Goal: Transaction & Acquisition: Subscribe to service/newsletter

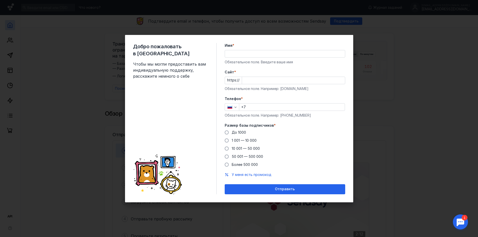
click at [254, 52] on input "Имя *" at bounding box center [285, 53] width 120 height 7
click at [435, 101] on div "Добро пожаловать в Sendsay Чтобы мы могли предоставить вам индивидуальную подде…" at bounding box center [239, 118] width 478 height 237
type input "[PERSON_NAME]"
click at [262, 81] on input "Cайт *" at bounding box center [293, 80] width 103 height 7
click at [244, 131] on div "Размер базы подписчиков * До 1000 1 001 — 10 000 10 001 — 50 000 50 001 — 500 0…" at bounding box center [285, 145] width 121 height 44
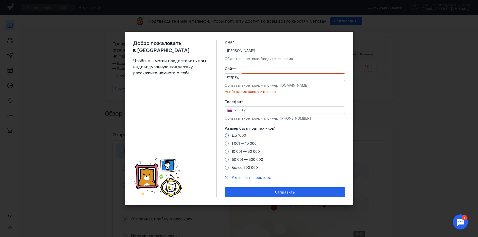
click at [240, 134] on span "До 1000" at bounding box center [239, 135] width 14 height 4
click at [0, 0] on input "До 1000" at bounding box center [0, 0] width 0 height 0
click at [258, 81] on div "Cайт * https:// Обязательное поле. Например: [DOMAIN_NAME] Необходимо заполнить…" at bounding box center [285, 80] width 121 height 28
click at [261, 77] on input "Cайт *" at bounding box center [293, 77] width 103 height 7
click at [379, 43] on div "Добро пожаловать в Sendsay Чтобы мы могли предоставить вам индивидуальную подде…" at bounding box center [239, 118] width 478 height 237
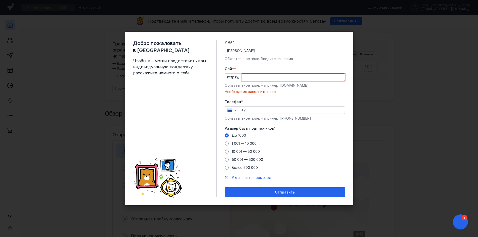
paste input "[DOMAIN_NAME]/"
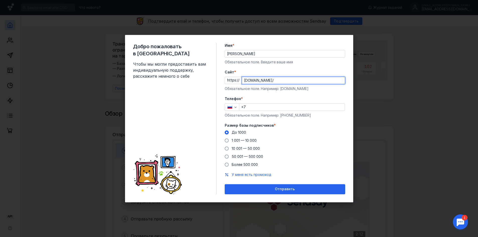
type input "[DOMAIN_NAME]/"
click at [266, 106] on input "+7" at bounding box center [292, 107] width 106 height 7
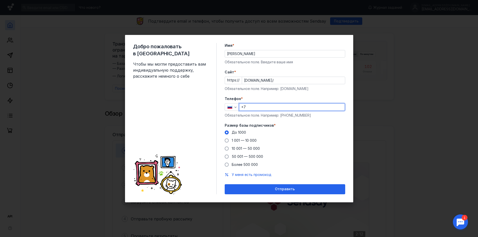
type input "[PHONE_NUMBER]"
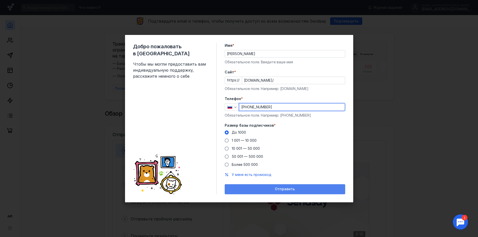
click at [298, 188] on div "Отправить" at bounding box center [285, 189] width 116 height 4
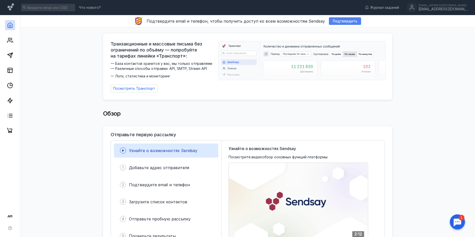
click at [341, 22] on span "Подтвердить" at bounding box center [344, 21] width 25 height 4
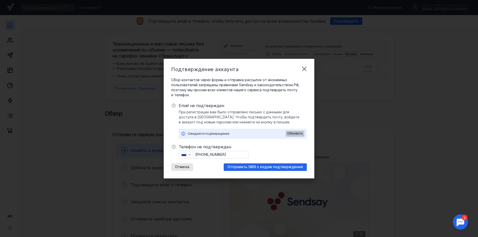
click at [297, 135] on span "Обновить" at bounding box center [295, 134] width 16 height 4
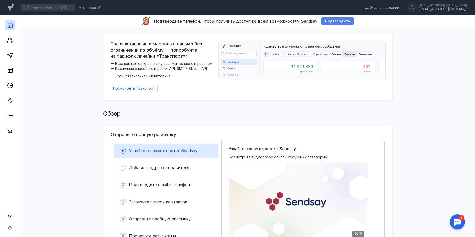
click at [334, 19] on span "Подтвердить" at bounding box center [337, 21] width 25 height 4
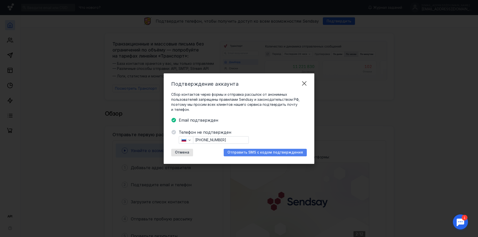
click at [259, 151] on span "Отправить SMS с кодом подтверждения" at bounding box center [266, 152] width 76 height 4
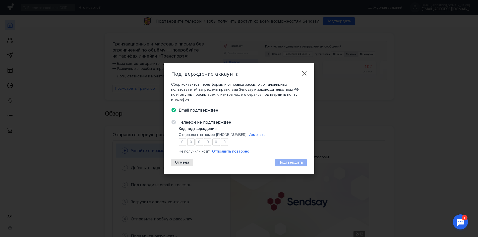
type input "4"
type input "7"
type input "1"
type input "9"
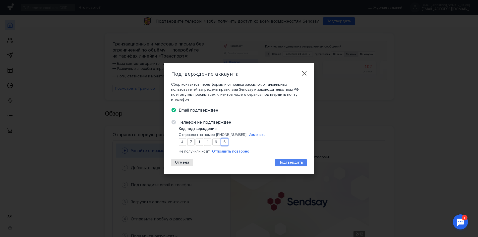
type input "6"
click at [301, 161] on span "Подтвердить" at bounding box center [291, 162] width 25 height 4
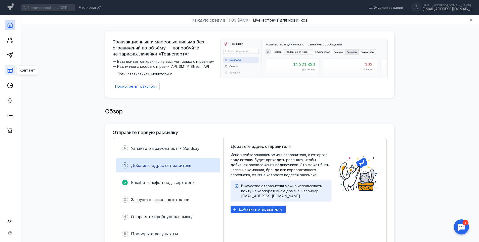
click at [12, 71] on rect at bounding box center [10, 70] width 5 height 5
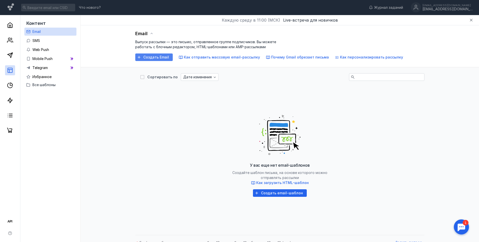
click at [160, 58] on span "Создать Email" at bounding box center [156, 57] width 26 height 4
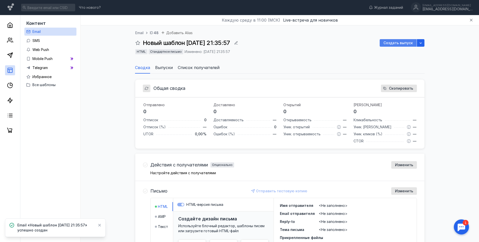
click at [392, 45] on span "Создать выпуск" at bounding box center [397, 43] width 29 height 4
click at [13, 118] on icon at bounding box center [10, 116] width 6 height 6
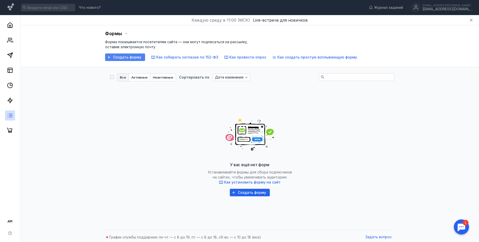
click at [132, 58] on span "Создать форму" at bounding box center [127, 57] width 28 height 4
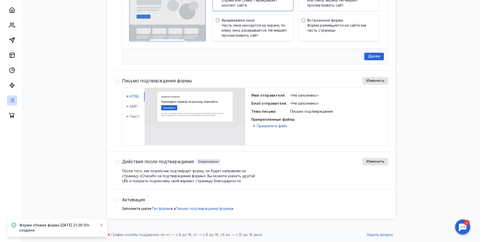
scroll to position [170, 0]
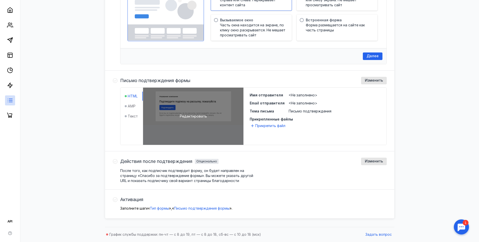
click at [193, 116] on span "Редактировать" at bounding box center [193, 116] width 27 height 5
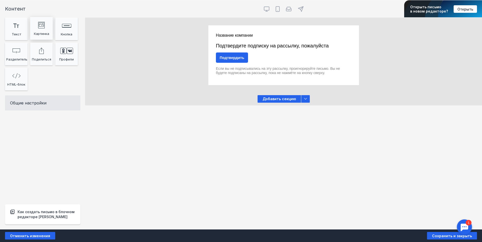
click at [46, 25] on div "image Created with Sketch." at bounding box center [41, 25] width 20 height 10
click at [40, 27] on icon "image Created with Sketch." at bounding box center [41, 25] width 7 height 7
click at [461, 11] on span "Открыть" at bounding box center [466, 9] width 16 height 4
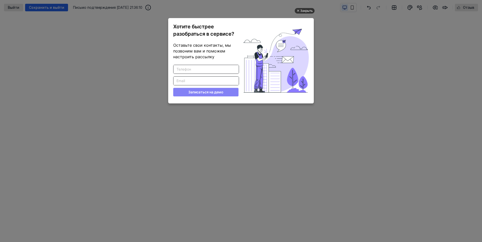
click at [305, 9] on div "Закрыть" at bounding box center [307, 11] width 13 height 6
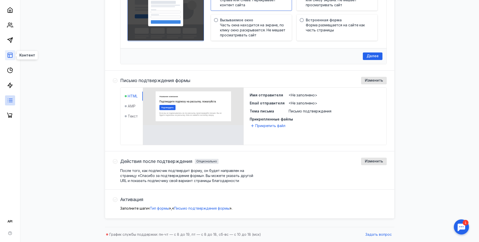
click at [11, 56] on icon at bounding box center [10, 55] width 6 height 6
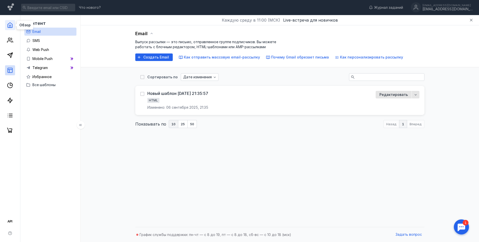
click at [8, 22] on icon at bounding box center [10, 25] width 6 height 6
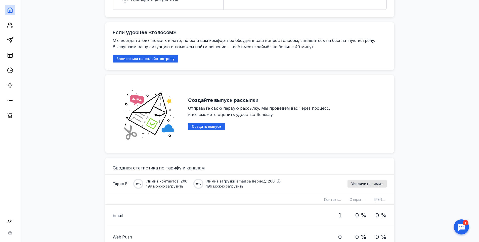
scroll to position [251, 0]
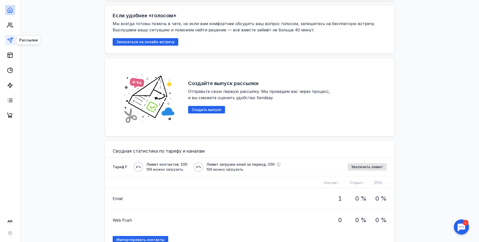
click at [8, 40] on polygon at bounding box center [10, 40] width 5 height 5
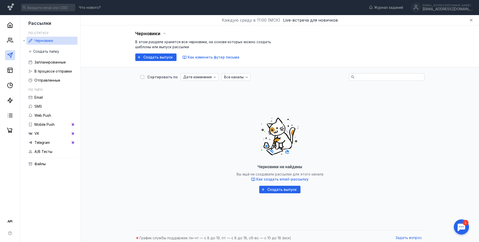
click at [459, 226] on div at bounding box center [461, 227] width 16 height 16
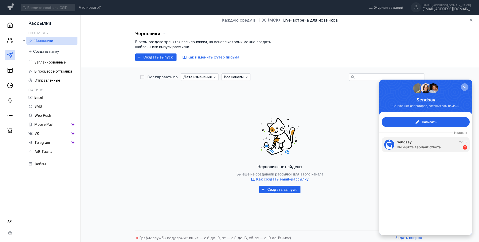
click at [466, 86] on div "button" at bounding box center [464, 87] width 5 height 5
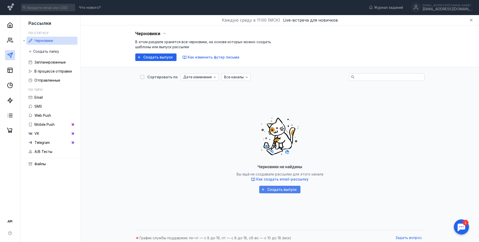
click at [277, 192] on div "Создать выпуск" at bounding box center [279, 190] width 41 height 8
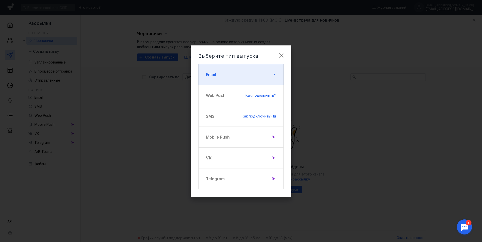
click at [234, 75] on button "Email" at bounding box center [241, 74] width 85 height 21
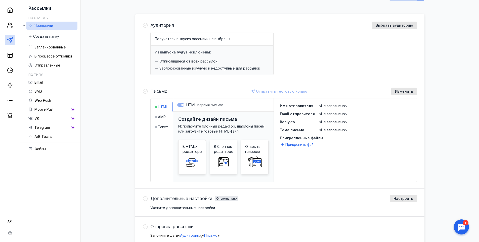
scroll to position [50, 0]
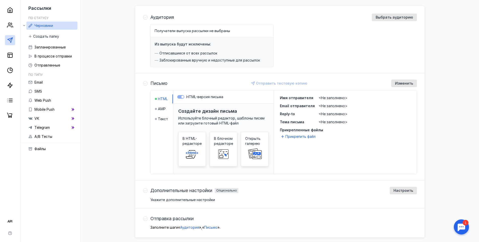
click at [410, 83] on span "Изменить" at bounding box center [404, 83] width 18 height 4
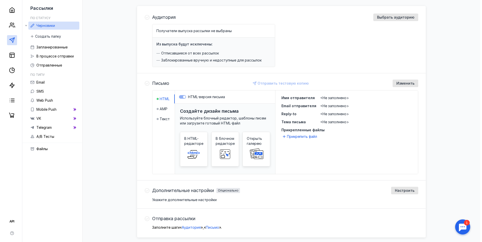
scroll to position [89, 0]
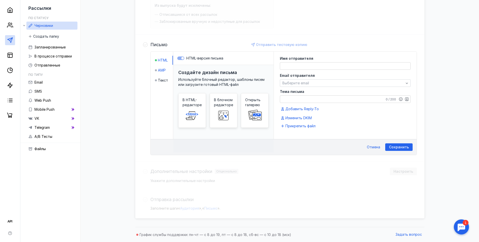
click at [155, 68] on div at bounding box center [156, 70] width 2 height 5
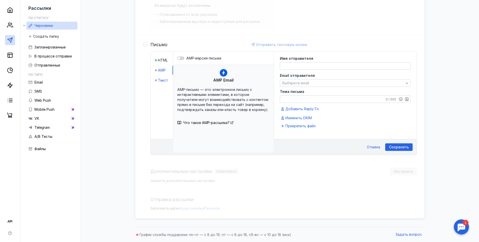
click at [160, 81] on span "Текст" at bounding box center [163, 80] width 10 height 5
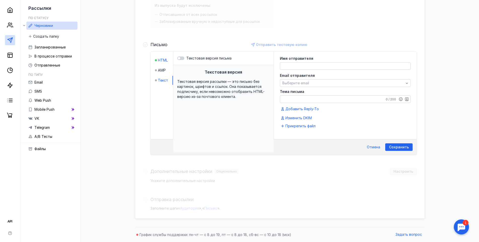
click at [159, 61] on span "HTML" at bounding box center [163, 60] width 10 height 5
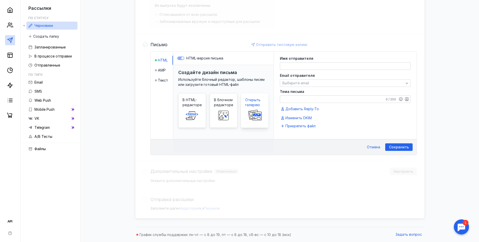
click at [254, 117] on icon at bounding box center [256, 115] width 4 height 2
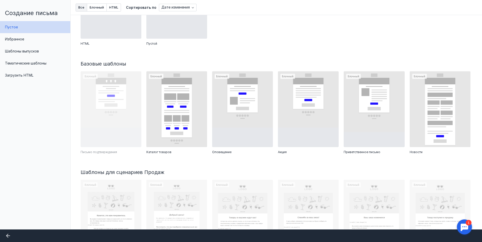
scroll to position [76, 0]
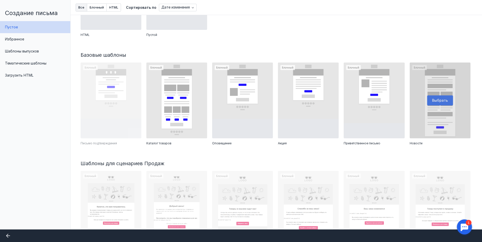
click at [441, 118] on div at bounding box center [440, 101] width 61 height 76
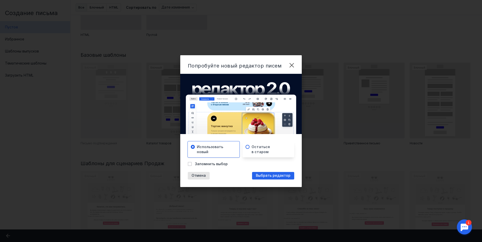
click at [252, 148] on div "Остаться в старом" at bounding box center [269, 149] width 52 height 16
click at [270, 176] on span "Выбрать редактор" at bounding box center [273, 176] width 35 height 4
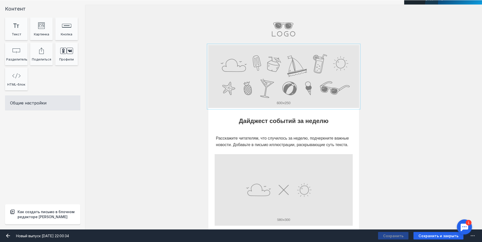
scroll to position [25, 0]
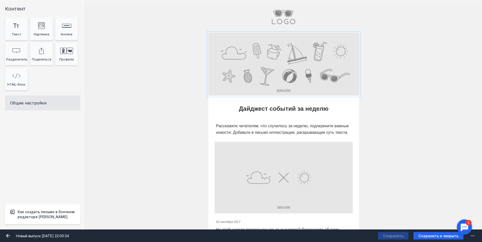
click at [275, 76] on input "file" at bounding box center [284, 64] width 151 height 63
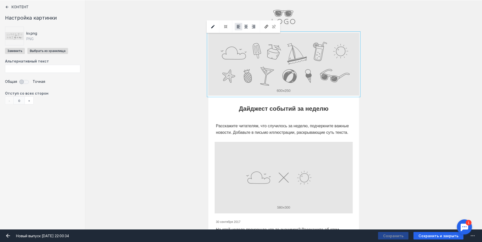
click at [275, 76] on input "Фоновое изображение" at bounding box center [284, 64] width 151 height 63
click at [37, 50] on button "Выбрать из хранилища" at bounding box center [47, 51] width 41 height 6
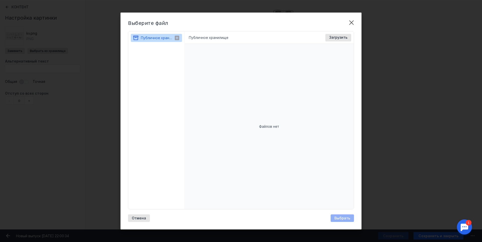
click at [158, 40] on div "Публичное хранилище" at bounding box center [157, 38] width 33 height 6
click at [144, 219] on span "Отмена" at bounding box center [139, 218] width 14 height 4
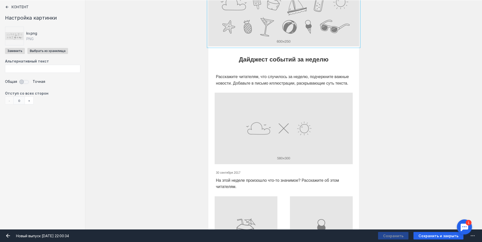
scroll to position [75, 0]
drag, startPoint x: 242, startPoint y: 52, endPoint x: 243, endPoint y: 57, distance: 5.6
click at [242, 52] on div "Дайджест событий за неделю" at bounding box center [284, 58] width 138 height 13
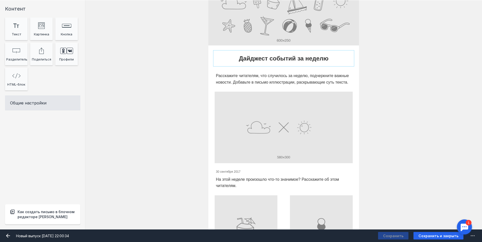
click at [243, 57] on div at bounding box center [284, 58] width 138 height 13
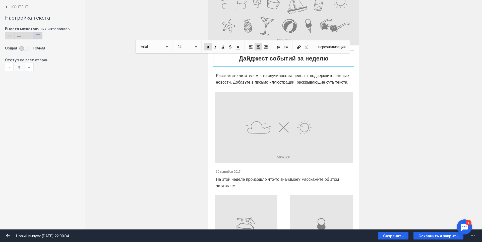
click at [247, 58] on span "Дайджест событий за неделю" at bounding box center [284, 58] width 90 height 7
click at [305, 58] on span "Дайджест событий за неделю" at bounding box center [284, 58] width 90 height 7
drag, startPoint x: 328, startPoint y: 59, endPoint x: 190, endPoint y: 74, distance: 139.0
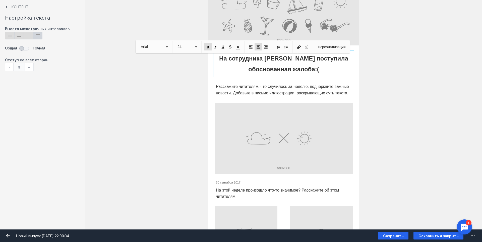
click at [250, 88] on div at bounding box center [284, 89] width 138 height 15
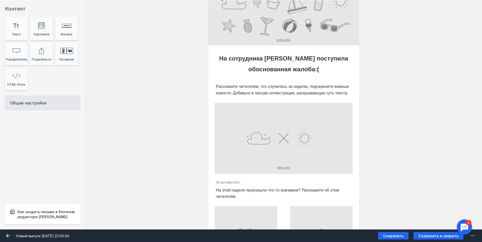
click at [250, 88] on div at bounding box center [284, 89] width 138 height 15
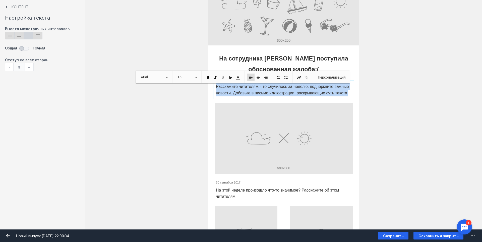
drag, startPoint x: 214, startPoint y: 88, endPoint x: 348, endPoint y: 94, distance: 133.6
click at [348, 94] on p "Расскажите читателям, что случилось за неделю, подчеркните важные новости. Доба…" at bounding box center [284, 89] width 136 height 13
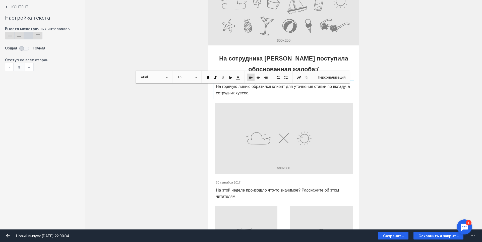
click at [274, 143] on input "file" at bounding box center [284, 138] width 138 height 71
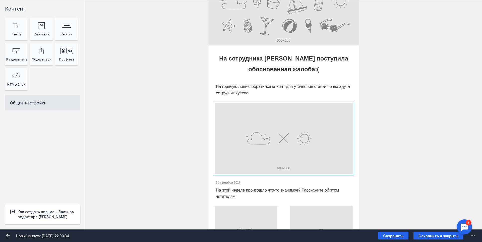
click at [244, 128] on input "Фоновое изображение" at bounding box center [284, 138] width 138 height 71
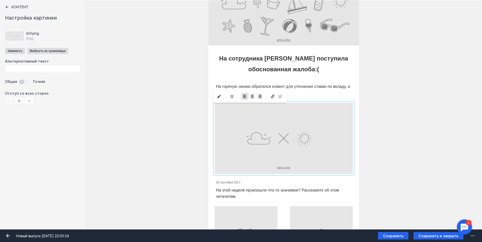
click at [244, 128] on input "Фоновое изображение" at bounding box center [284, 138] width 138 height 71
click at [257, 140] on input "Фоновое изображение" at bounding box center [284, 138] width 138 height 71
click at [219, 96] on icon "submit" at bounding box center [219, 96] width 5 height 5
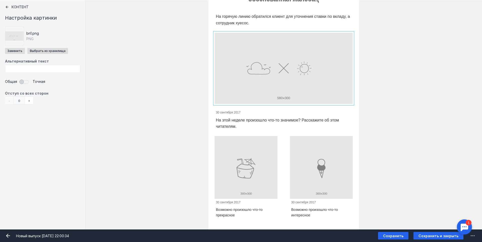
scroll to position [151, 0]
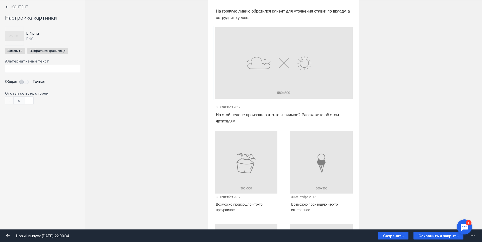
click at [256, 66] on input "Фоновое изображение" at bounding box center [284, 62] width 138 height 71
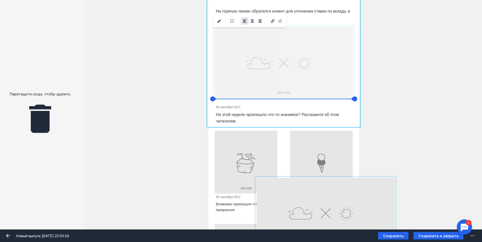
drag, startPoint x: 256, startPoint y: 66, endPoint x: 298, endPoint y: 65, distance: 42.0
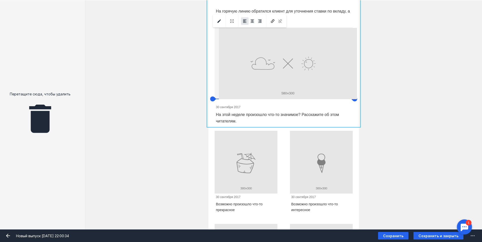
drag, startPoint x: 295, startPoint y: 69, endPoint x: 299, endPoint y: 69, distance: 4.3
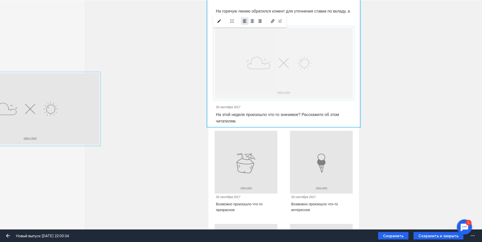
drag, startPoint x: 299, startPoint y: 69, endPoint x: 38, endPoint y: 115, distance: 265.6
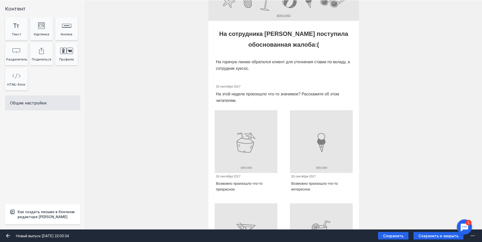
scroll to position [101, 0]
click at [229, 85] on div at bounding box center [284, 86] width 138 height 7
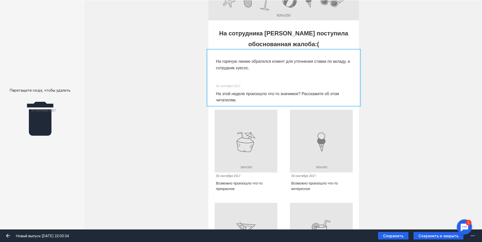
drag, startPoint x: 230, startPoint y: 86, endPoint x: 45, endPoint y: 110, distance: 186.6
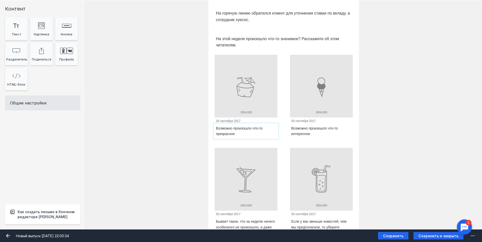
scroll to position [151, 0]
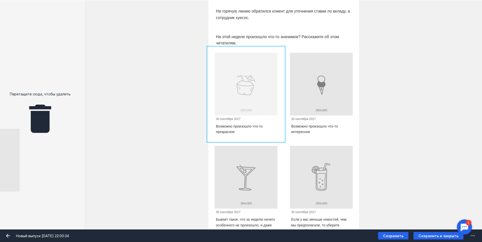
drag, startPoint x: 252, startPoint y: 99, endPoint x: 0, endPoint y: 172, distance: 262.8
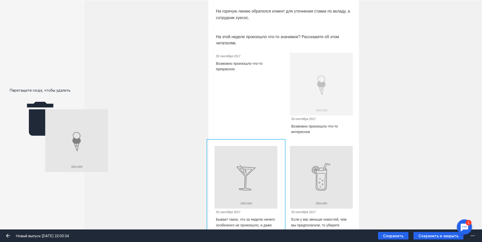
drag, startPoint x: 310, startPoint y: 108, endPoint x: 65, endPoint y: 165, distance: 251.5
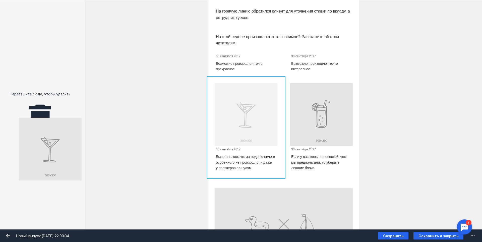
drag, startPoint x: 241, startPoint y: 126, endPoint x: 38, endPoint y: 159, distance: 205.8
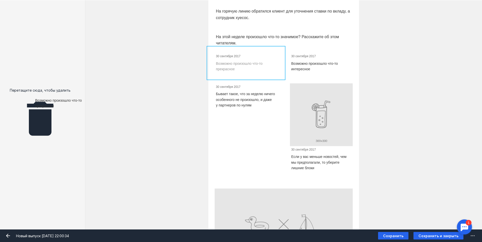
drag, startPoint x: 233, startPoint y: 60, endPoint x: 42, endPoint y: 99, distance: 194.9
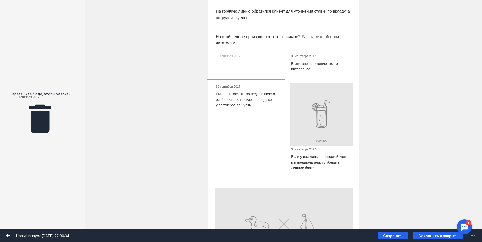
drag, startPoint x: 230, startPoint y: 58, endPoint x: 35, endPoint y: 99, distance: 199.6
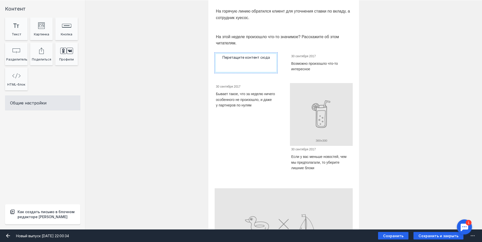
click at [261, 59] on div "Перетащите контент сюда" at bounding box center [246, 63] width 63 height 21
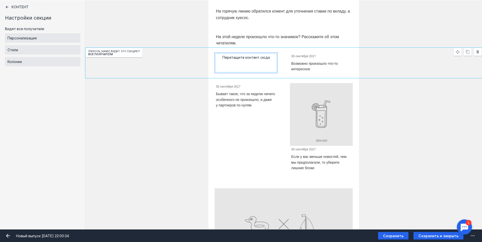
click at [232, 62] on div "Перетащите контент сюда" at bounding box center [246, 63] width 63 height 21
click at [33, 49] on div "Стили" at bounding box center [42, 49] width 75 height 9
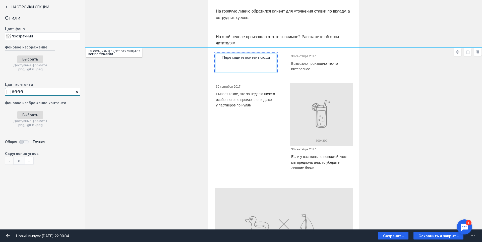
click at [31, 93] on input "#ffffff" at bounding box center [42, 92] width 75 height 8
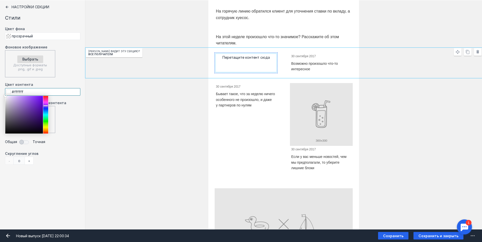
click at [46, 106] on div at bounding box center [45, 115] width 5 height 38
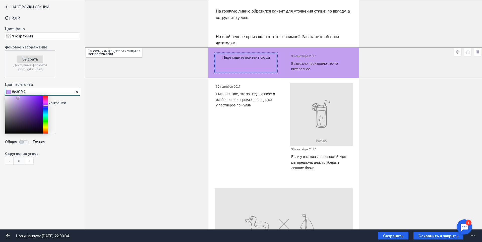
drag, startPoint x: 11, startPoint y: 105, endPoint x: 18, endPoint y: 98, distance: 9.6
click at [18, 98] on div at bounding box center [24, 115] width 38 height 38
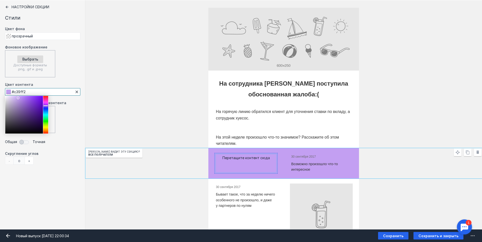
scroll to position [75, 0]
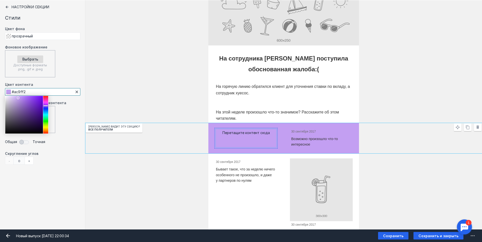
click at [45, 108] on div at bounding box center [45, 115] width 5 height 38
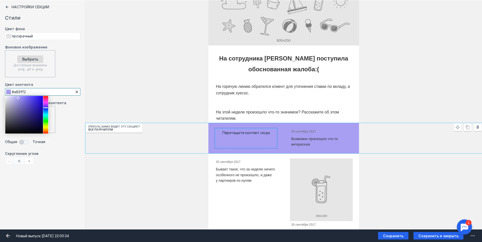
click at [46, 108] on div at bounding box center [45, 115] width 5 height 38
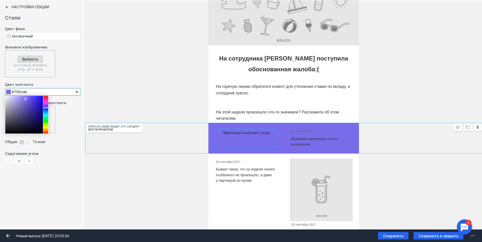
drag, startPoint x: 25, startPoint y: 102, endPoint x: 26, endPoint y: 99, distance: 2.5
click at [26, 99] on div at bounding box center [24, 115] width 38 height 38
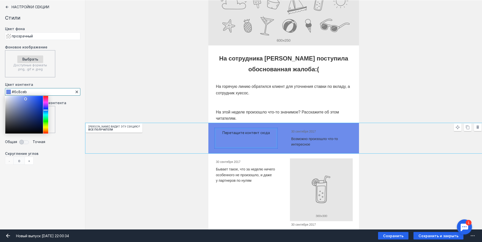
click at [46, 110] on div at bounding box center [45, 115] width 5 height 38
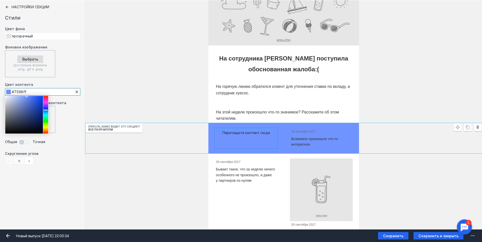
type input "#7496fc"
drag, startPoint x: 27, startPoint y: 100, endPoint x: 26, endPoint y: 96, distance: 3.3
click at [26, 96] on div at bounding box center [25, 96] width 3 height 3
drag, startPoint x: 262, startPoint y: 147, endPoint x: 260, endPoint y: 143, distance: 3.5
click at [261, 147] on div "Перетащите контент сюда" at bounding box center [246, 138] width 63 height 21
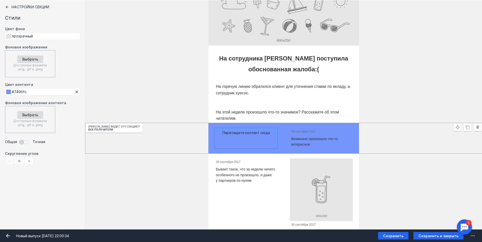
click at [295, 128] on div at bounding box center [321, 131] width 63 height 7
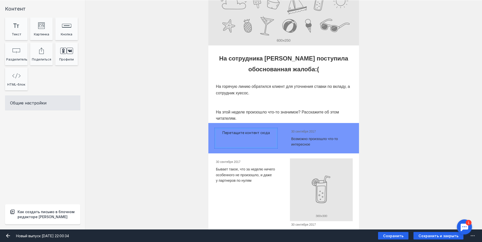
click at [296, 128] on div at bounding box center [321, 131] width 63 height 7
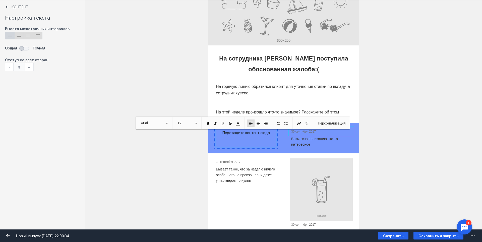
click at [294, 129] on span "Вставить/Редактировать ссылку Комбинация клавиш Ctrl+K Убрать ссылку" at bounding box center [303, 123] width 20 height 12
drag, startPoint x: 296, startPoint y: 134, endPoint x: 313, endPoint y: 131, distance: 17.9
click at [296, 134] on div at bounding box center [321, 131] width 63 height 7
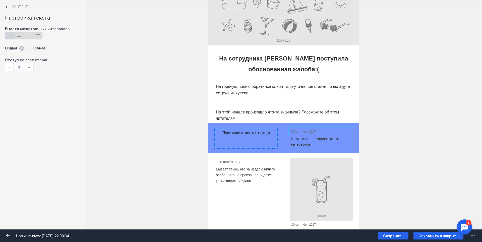
click at [321, 129] on div at bounding box center [321, 131] width 63 height 7
click at [307, 132] on div at bounding box center [321, 131] width 63 height 7
click at [307, 130] on div "30 сентября 2017" at bounding box center [321, 131] width 63 height 7
drag, startPoint x: 301, startPoint y: 132, endPoint x: 276, endPoint y: 141, distance: 26.6
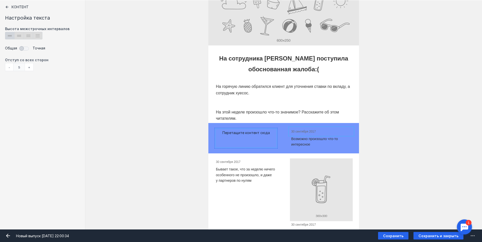
click at [267, 135] on div "Перетащите контент сюда 30 сентября 2017 Возможно произошло что-то интересное" at bounding box center [284, 138] width 151 height 31
click at [299, 132] on div at bounding box center [321, 131] width 63 height 7
click at [300, 132] on div at bounding box center [321, 131] width 63 height 7
drag, startPoint x: 300, startPoint y: 132, endPoint x: 309, endPoint y: 132, distance: 9.8
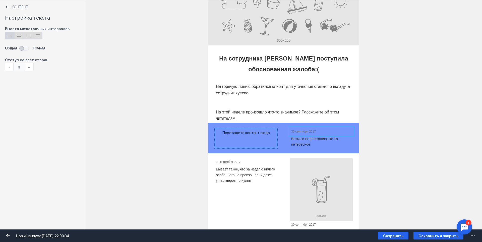
click at [302, 132] on div at bounding box center [321, 131] width 63 height 7
click at [350, 133] on div at bounding box center [321, 131] width 63 height 7
click at [312, 142] on div at bounding box center [321, 142] width 63 height 14
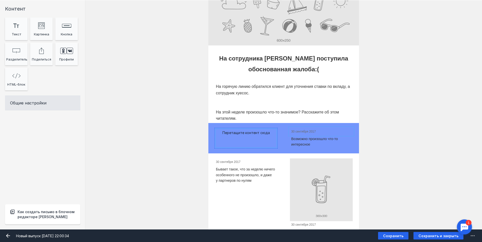
click at [302, 129] on div at bounding box center [321, 131] width 63 height 7
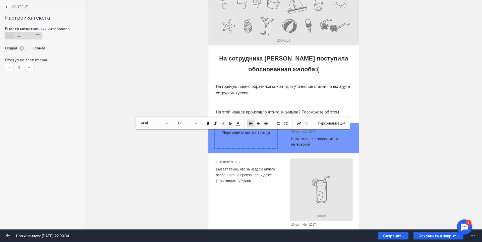
click at [324, 134] on div at bounding box center [321, 131] width 63 height 7
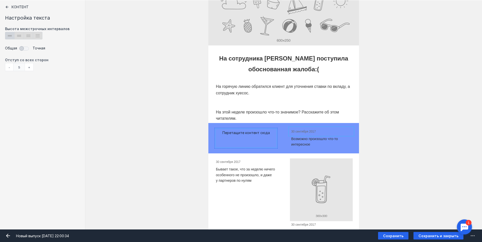
click at [321, 132] on div at bounding box center [321, 131] width 63 height 7
click at [299, 132] on div at bounding box center [321, 131] width 63 height 7
click at [306, 154] on div "30 сентября 2017 Если у вас меньше новостей, чем мы предполагали, то уберите ли…" at bounding box center [321, 203] width 75 height 99
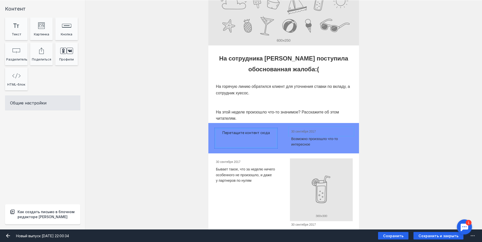
click at [300, 133] on div at bounding box center [321, 131] width 63 height 7
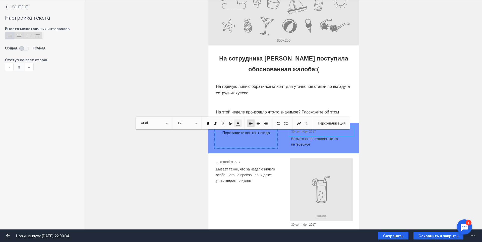
click at [240, 124] on span at bounding box center [238, 123] width 5 height 5
click at [238, 153] on span "Цвета" at bounding box center [237, 153] width 3 height 3
click at [301, 133] on span "30 сентября 2017" at bounding box center [304, 132] width 25 height 4
drag, startPoint x: 315, startPoint y: 133, endPoint x: 279, endPoint y: 134, distance: 35.9
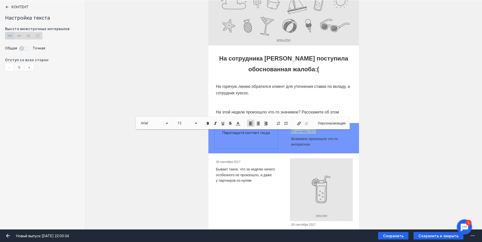
click at [280, 133] on div "Перетащите контент сюда 30 сентября 2017 Возможно произошло что-то интересное" at bounding box center [284, 138] width 151 height 31
click at [238, 124] on span at bounding box center [238, 123] width 5 height 5
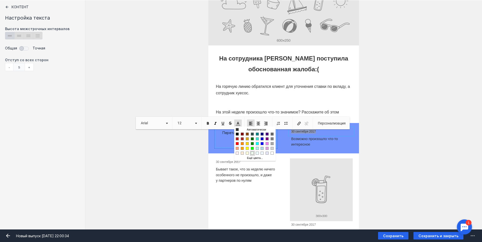
click at [252, 154] on span "Цвета" at bounding box center [252, 153] width 3 height 3
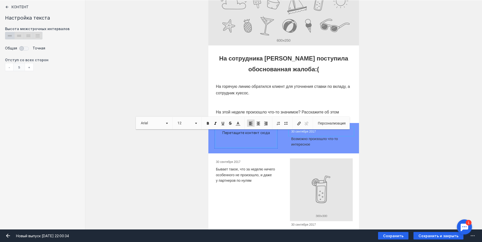
click at [317, 135] on div at bounding box center [321, 142] width 63 height 14
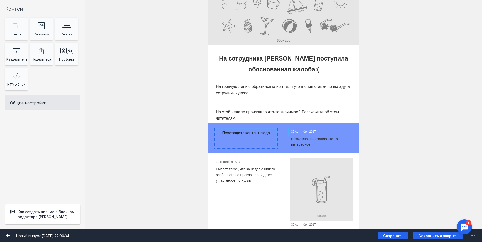
click at [320, 134] on div at bounding box center [321, 131] width 63 height 7
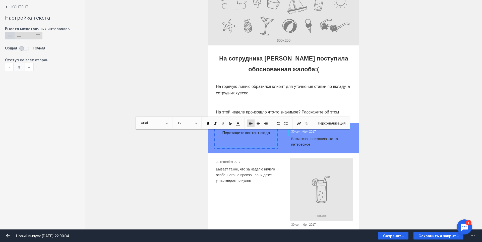
click at [320, 134] on div at bounding box center [321, 131] width 63 height 7
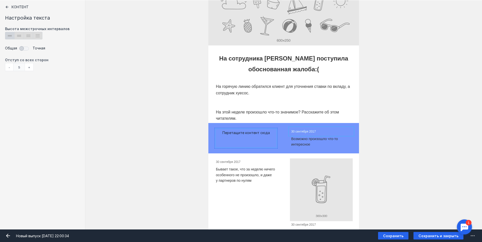
drag, startPoint x: 318, startPoint y: 132, endPoint x: 315, endPoint y: 132, distance: 3.0
click at [318, 132] on div at bounding box center [321, 131] width 63 height 7
click at [310, 132] on div at bounding box center [321, 131] width 63 height 7
click at [314, 132] on div at bounding box center [321, 131] width 63 height 7
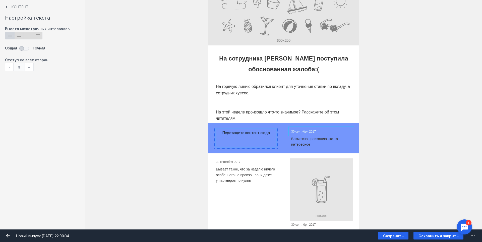
click at [314, 132] on div at bounding box center [321, 131] width 63 height 7
click at [307, 131] on div at bounding box center [321, 131] width 63 height 7
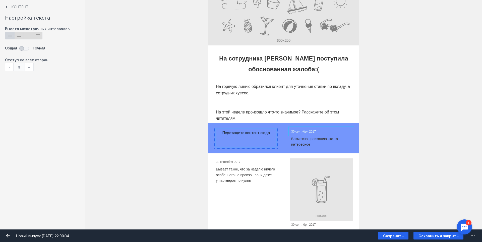
click at [297, 133] on div at bounding box center [321, 131] width 63 height 7
click at [294, 132] on div at bounding box center [321, 131] width 63 height 7
click at [9, 6] on div "Контент" at bounding box center [42, 7] width 75 height 4
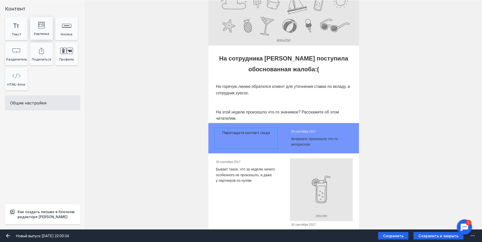
click at [30, 32] on div "image Created with Sketch. Картинка" at bounding box center [41, 28] width 23 height 23
click at [297, 130] on div at bounding box center [321, 131] width 63 height 7
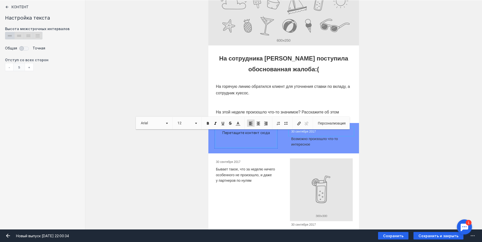
click at [297, 131] on span "30 сентября 2017" at bounding box center [304, 132] width 25 height 4
drag, startPoint x: 315, startPoint y: 131, endPoint x: 275, endPoint y: 134, distance: 40.3
click at [287, 132] on div "30 сентября 2017 Возможно произошло что-то интересное" at bounding box center [321, 138] width 75 height 31
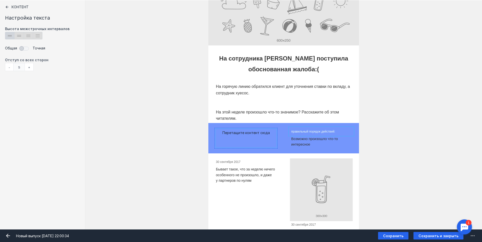
click at [303, 148] on div at bounding box center [321, 142] width 63 height 14
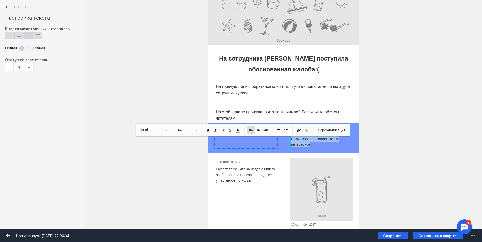
drag, startPoint x: 312, startPoint y: 143, endPoint x: 289, endPoint y: 140, distance: 22.9
click at [292, 140] on p "Возможно произошло что-то интересное" at bounding box center [322, 141] width 60 height 11
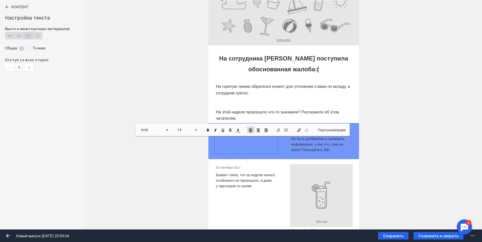
click at [340, 151] on p "Не быть долбаебом и проверять информацию. у вас что, газа на жопе? Пользуйтесь …" at bounding box center [322, 144] width 60 height 17
drag, startPoint x: 333, startPoint y: 150, endPoint x: 288, endPoint y: 140, distance: 46.2
click at [290, 140] on div "Не быть долбаебом и проверять информацию. у вас что, газа на жопе? Пользуйтесь …" at bounding box center [321, 144] width 63 height 19
click at [210, 130] on span at bounding box center [208, 130] width 5 height 5
click at [240, 129] on span at bounding box center [238, 130] width 5 height 5
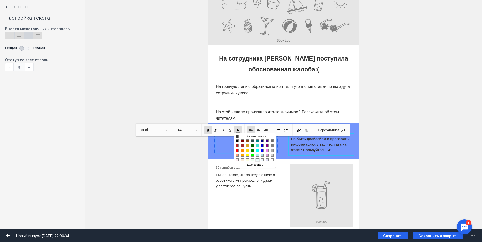
drag, startPoint x: 256, startPoint y: 160, endPoint x: 493, endPoint y: 293, distance: 271.4
click at [256, 160] on span "Цвета" at bounding box center [257, 159] width 3 height 3
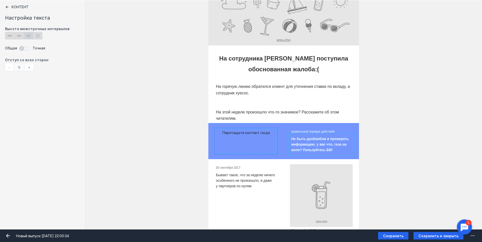
click at [366, 158] on div "Перетащите контент сюда правильный порядок действий: Не быть долбаебом и провер…" at bounding box center [283, 141] width 397 height 36
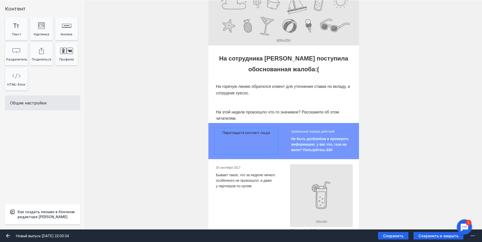
click at [244, 135] on div "Перетащите контент сюда" at bounding box center [246, 141] width 63 height 26
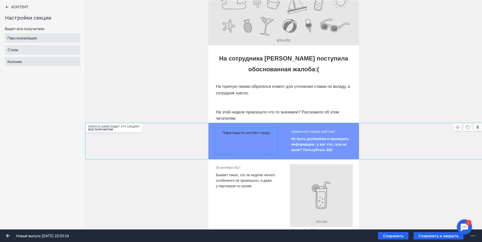
click at [238, 135] on div "Перетащите контент сюда" at bounding box center [246, 141] width 63 height 26
click at [293, 91] on div at bounding box center [284, 89] width 138 height 15
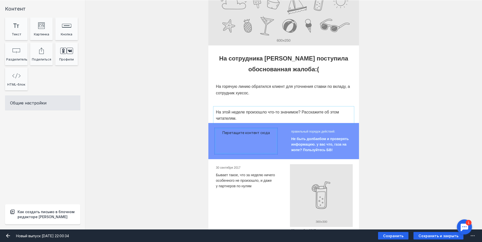
click at [259, 116] on div at bounding box center [284, 115] width 138 height 15
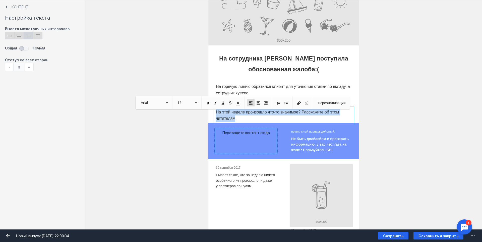
drag, startPoint x: 234, startPoint y: 119, endPoint x: 214, endPoint y: 112, distance: 21.0
click at [215, 112] on div "На этой неделе произошло что-то значимое? Расскажите об этом читателям." at bounding box center [284, 115] width 138 height 15
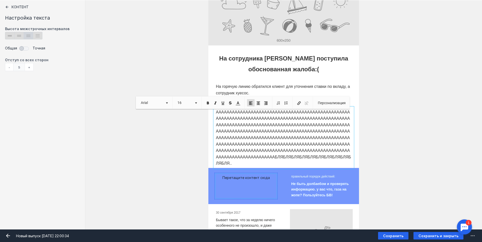
click at [455, 110] on div "На горячую линию обратился клиент для уточнения ставки по вкладу, а сотрудник х…" at bounding box center [283, 122] width 397 height 92
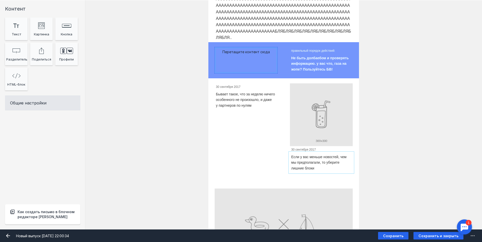
scroll to position [201, 0]
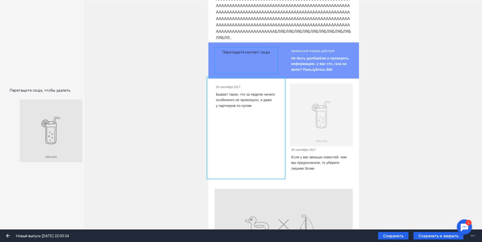
drag, startPoint x: 305, startPoint y: 109, endPoint x: 23, endPoint y: 122, distance: 281.8
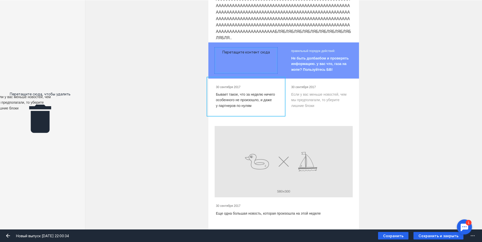
drag, startPoint x: 327, startPoint y: 102, endPoint x: 31, endPoint y: 104, distance: 296.0
drag, startPoint x: 304, startPoint y: 88, endPoint x: 22, endPoint y: 121, distance: 283.6
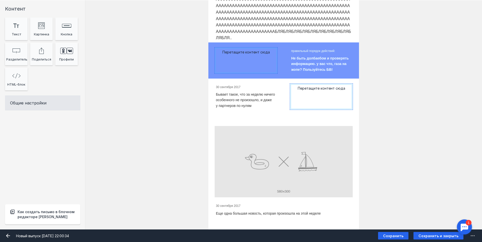
drag, startPoint x: 303, startPoint y: 88, endPoint x: 294, endPoint y: 97, distance: 12.6
click at [291, 99] on div "Перетащите контент сюда" at bounding box center [321, 97] width 63 height 26
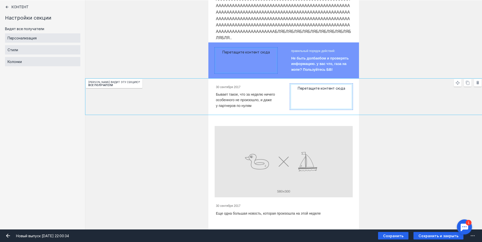
click at [294, 93] on div "Перетащите контент сюда" at bounding box center [321, 97] width 63 height 26
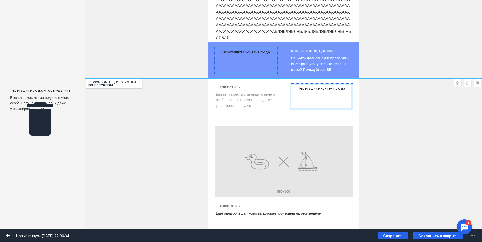
drag, startPoint x: 237, startPoint y: 97, endPoint x: 29, endPoint y: 101, distance: 208.1
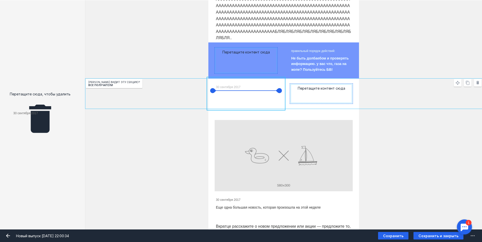
drag, startPoint x: 228, startPoint y: 87, endPoint x: 25, endPoint y: 113, distance: 204.5
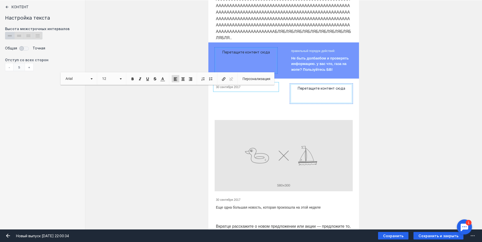
click at [240, 89] on div at bounding box center [246, 87] width 63 height 7
drag, startPoint x: 241, startPoint y: 88, endPoint x: 88, endPoint y: 120, distance: 156.5
drag, startPoint x: 276, startPoint y: 81, endPoint x: 265, endPoint y: 85, distance: 11.5
click at [275, 81] on div "30 сентября 2017" at bounding box center [246, 94] width 75 height 30
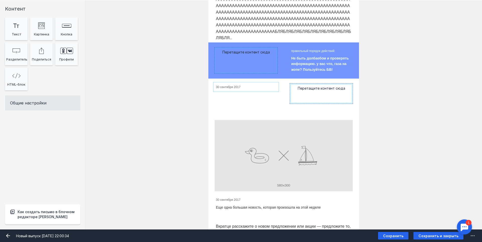
click at [257, 86] on div at bounding box center [246, 87] width 63 height 7
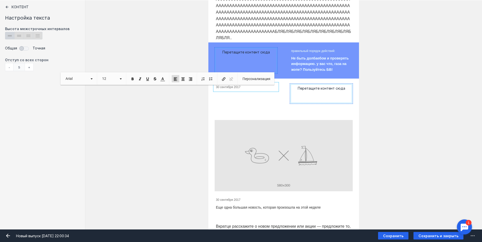
click at [250, 97] on div "30 сентября 2017" at bounding box center [246, 94] width 63 height 20
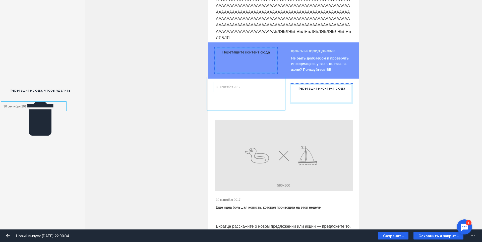
drag, startPoint x: 247, startPoint y: 87, endPoint x: 34, endPoint y: 107, distance: 213.5
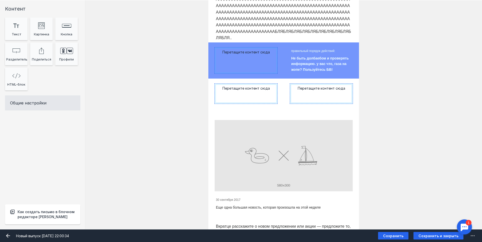
drag, startPoint x: 244, startPoint y: 101, endPoint x: 239, endPoint y: 108, distance: 8.4
click at [239, 108] on div "Перетащите контент сюда" at bounding box center [246, 94] width 75 height 30
click at [286, 106] on div "Перетащите контент сюда" at bounding box center [321, 94] width 75 height 30
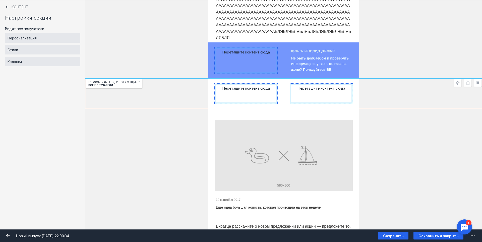
drag, startPoint x: 475, startPoint y: 84, endPoint x: 461, endPoint y: 95, distance: 18.2
click at [476, 85] on icon at bounding box center [478, 82] width 5 height 5
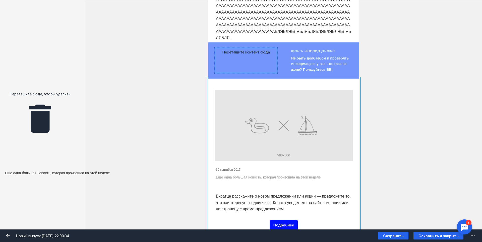
drag, startPoint x: 263, startPoint y: 178, endPoint x: 52, endPoint y: 174, distance: 211.1
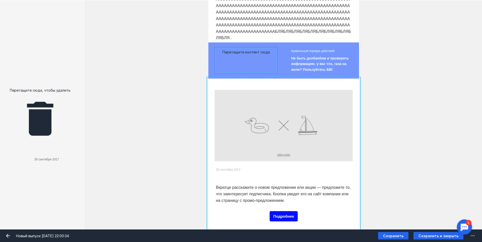
drag, startPoint x: 248, startPoint y: 171, endPoint x: 66, endPoint y: 161, distance: 182.0
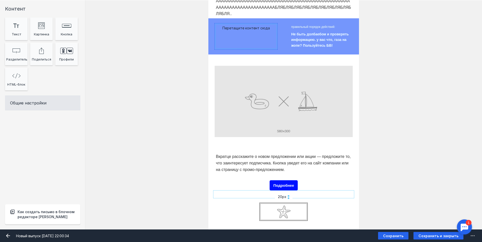
scroll to position [226, 0]
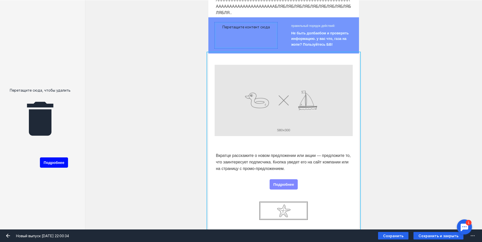
drag, startPoint x: 290, startPoint y: 184, endPoint x: 34, endPoint y: 157, distance: 258.0
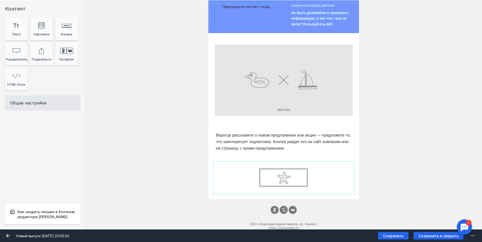
scroll to position [266, 0]
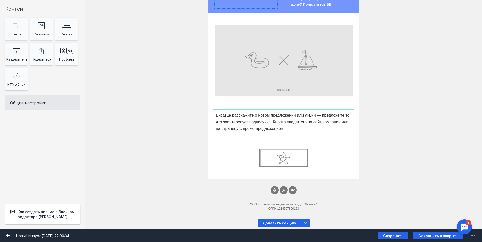
click at [281, 127] on div at bounding box center [284, 122] width 138 height 22
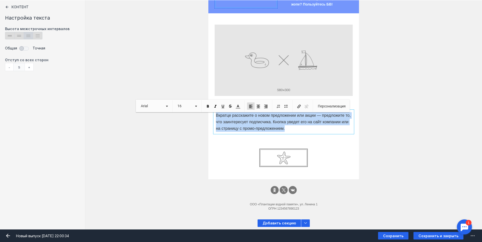
drag, startPoint x: 289, startPoint y: 130, endPoint x: 214, endPoint y: 118, distance: 75.9
click at [216, 118] on p "Вкратце расскажите о новом предложении или акции — предложите то, что заинтерес…" at bounding box center [284, 121] width 136 height 19
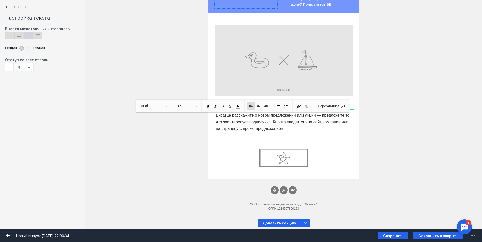
scroll to position [254, 0]
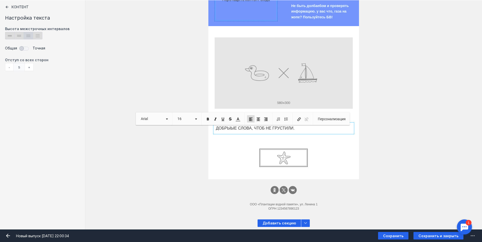
click at [394, 167] on div "20px 20px 40px ДОБРЫЫЕ СЛОВА, ЧТОБ НЕ ГРУСТИЛИ. 20px 20px [PERSON_NAME] видит э…" at bounding box center [283, 102] width 397 height 153
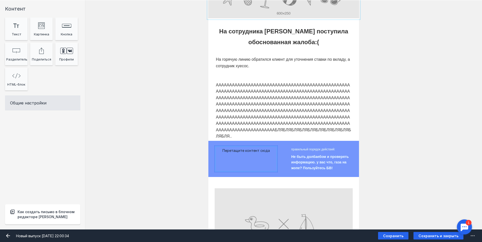
scroll to position [103, 0]
click at [247, 153] on div "Перетащите контент сюда" at bounding box center [246, 159] width 63 height 26
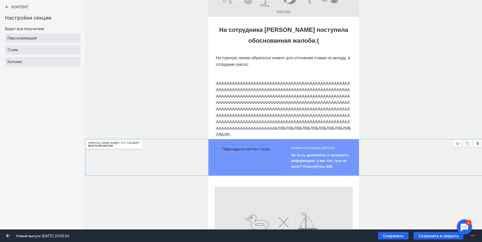
scroll to position [27, 0]
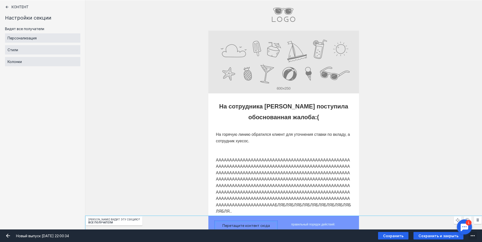
click at [475, 235] on icon "submit" at bounding box center [473, 236] width 6 height 6
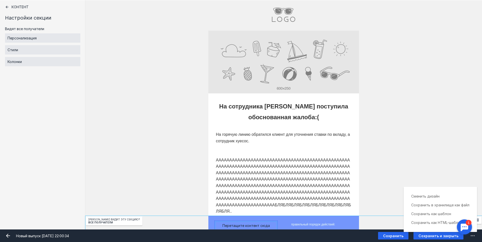
click at [435, 136] on div "На горячую линию обратился клиент для уточнения ставки по вкладу, а сотрудник х…" at bounding box center [283, 170] width 397 height 92
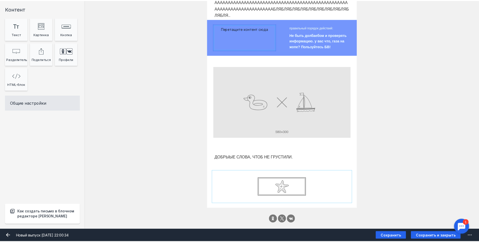
scroll to position [254, 0]
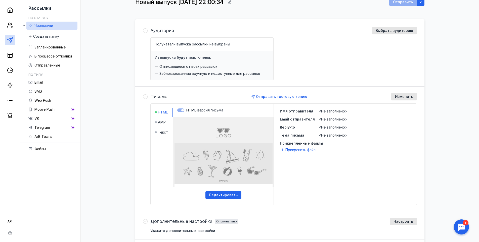
scroll to position [37, 0]
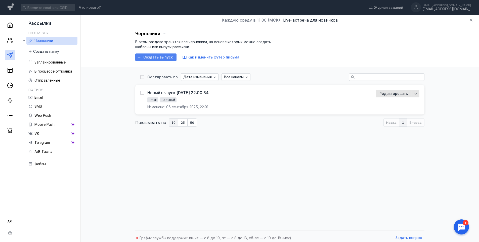
click at [162, 58] on span "Создать выпуск" at bounding box center [157, 57] width 29 height 4
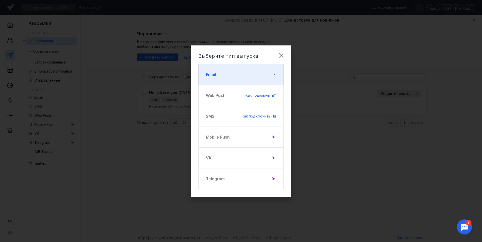
click at [255, 73] on button "Email" at bounding box center [241, 74] width 85 height 21
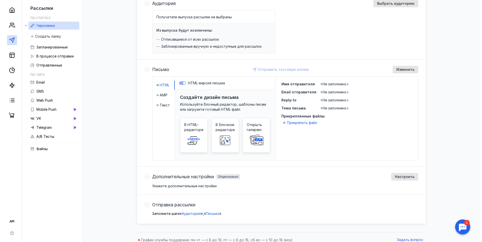
scroll to position [69, 0]
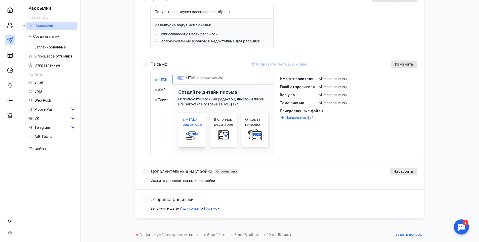
click at [195, 123] on span "В HTML-редакторе" at bounding box center [191, 122] width 19 height 10
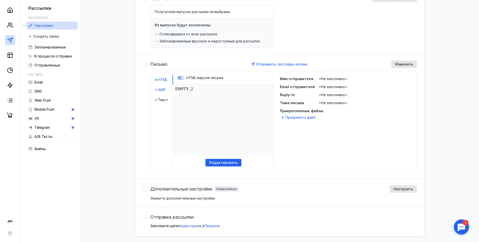
click at [164, 90] on span "AMP" at bounding box center [162, 89] width 8 height 5
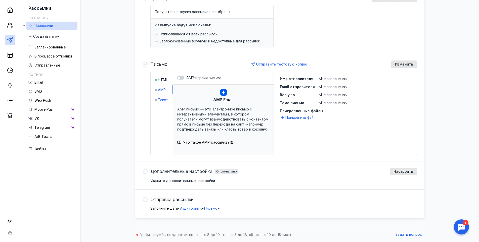
click at [165, 98] on span "Текст" at bounding box center [163, 100] width 10 height 5
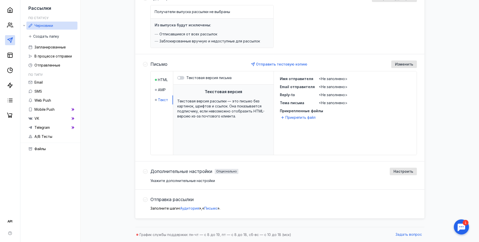
click at [162, 94] on li "AMP" at bounding box center [164, 89] width 18 height 9
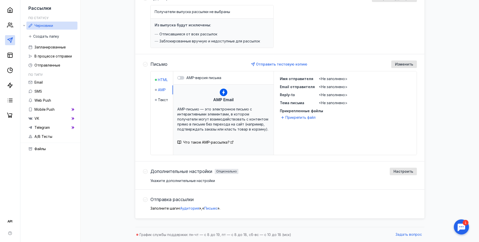
click at [160, 82] on span "HTML" at bounding box center [163, 79] width 10 height 5
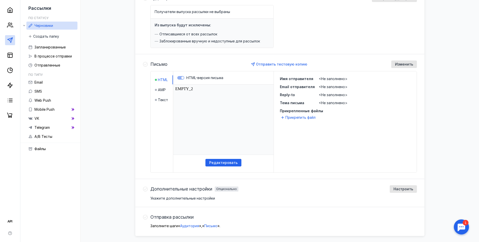
click at [182, 79] on label "HTML-версия письма" at bounding box center [223, 77] width 92 height 5
click at [181, 77] on label "HTML-версия письма" at bounding box center [223, 77] width 92 height 5
click at [224, 161] on span "Редактировать" at bounding box center [223, 163] width 28 height 4
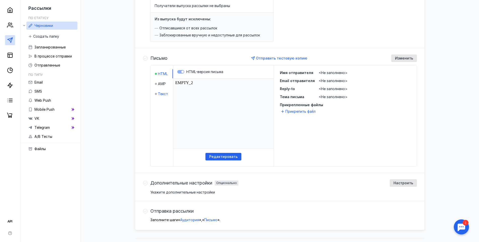
click at [160, 93] on span "Текст" at bounding box center [163, 93] width 10 height 5
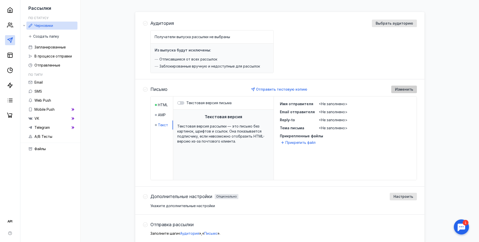
click at [407, 89] on span "Изменить" at bounding box center [404, 89] width 18 height 4
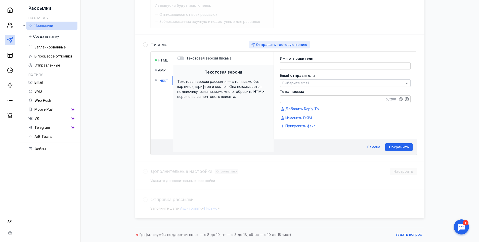
click at [288, 44] on span "Отправить тестовую копию" at bounding box center [281, 44] width 51 height 4
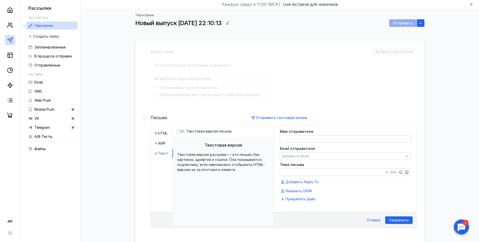
scroll to position [15, 0]
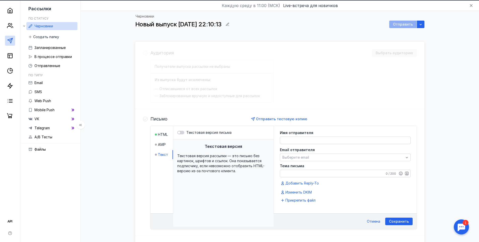
click at [51, 27] on span "Черновики" at bounding box center [43, 26] width 19 height 4
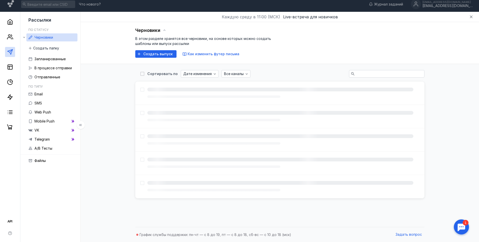
scroll to position [3, 0]
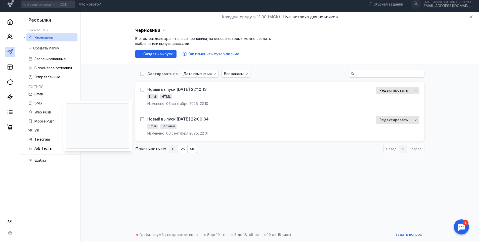
click at [142, 118] on icon at bounding box center [142, 120] width 4 height 4
click at [142, 118] on input "checkbox" at bounding box center [141, 118] width 3 height 3
checkbox input "true"
click at [142, 87] on div "Новый выпуск [DATE] 22:10:13 Email HTML Изменено: 06 сентября 2025, 22:10" at bounding box center [174, 97] width 68 height 20
click at [143, 92] on div at bounding box center [142, 90] width 4 height 4
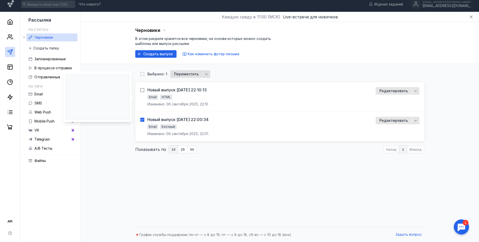
click at [143, 91] on input "checkbox" at bounding box center [141, 89] width 3 height 3
checkbox input "true"
click at [416, 89] on icon "button" at bounding box center [415, 91] width 4 height 4
click at [407, 128] on div "Удал ить" at bounding box center [405, 131] width 35 height 9
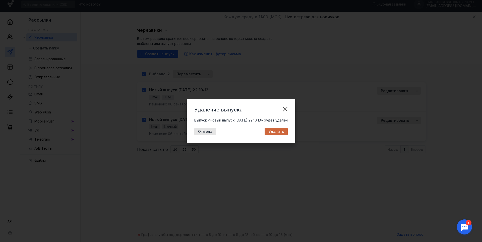
click at [278, 135] on div "Удалить" at bounding box center [276, 132] width 23 height 8
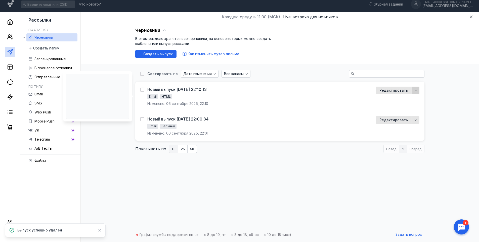
click at [416, 92] on icon "button" at bounding box center [415, 90] width 4 height 4
click at [401, 131] on span "ить" at bounding box center [399, 130] width 6 height 5
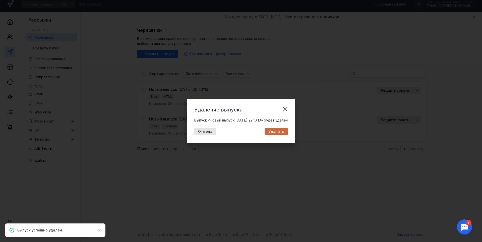
click at [284, 131] on span "Удалить" at bounding box center [277, 132] width 16 height 4
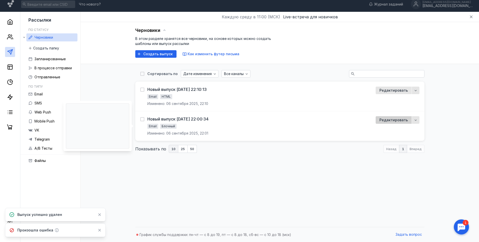
click at [411, 117] on div "Редактировать" at bounding box center [393, 120] width 36 height 8
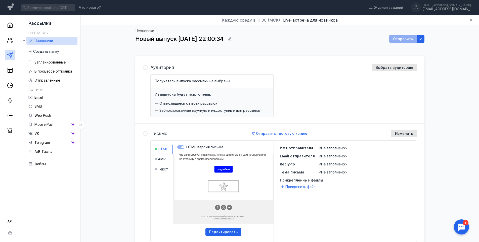
scroll to position [3, 0]
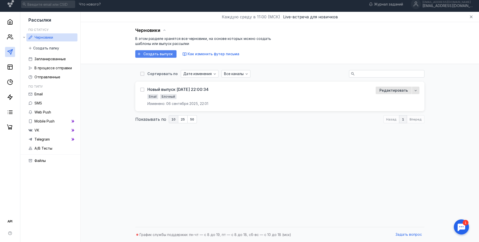
click at [166, 53] on span "Создать выпуск" at bounding box center [157, 54] width 29 height 4
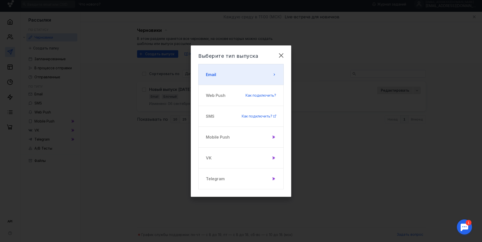
click at [240, 76] on button "Email" at bounding box center [241, 74] width 85 height 21
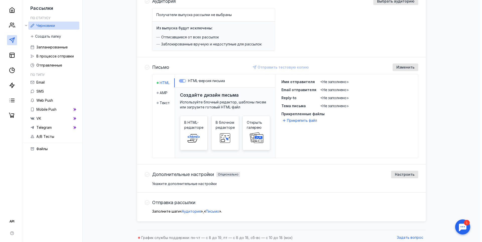
scroll to position [69, 0]
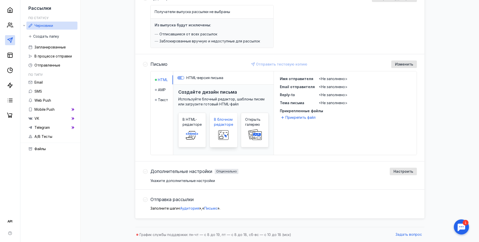
click at [223, 137] on rect at bounding box center [221, 138] width 4 height 2
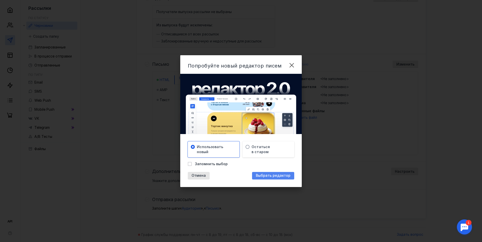
click at [260, 175] on span "Выбрать редактор" at bounding box center [273, 176] width 35 height 4
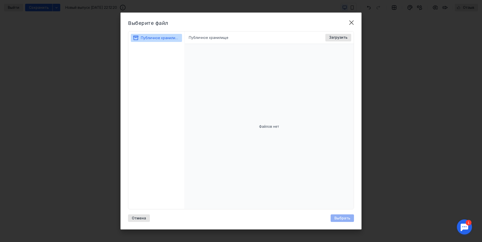
click at [198, 38] on li "Публичное хранилище" at bounding box center [208, 37] width 39 height 5
click at [200, 38] on li "Публичное хранилище" at bounding box center [208, 37] width 39 height 5
drag, startPoint x: 165, startPoint y: 158, endPoint x: 170, endPoint y: 144, distance: 15.3
click at [165, 158] on div "Публичное хранилище" at bounding box center [156, 120] width 57 height 178
click at [342, 38] on span "Загрузить" at bounding box center [338, 37] width 18 height 4
